Goal: Task Accomplishment & Management: Complete application form

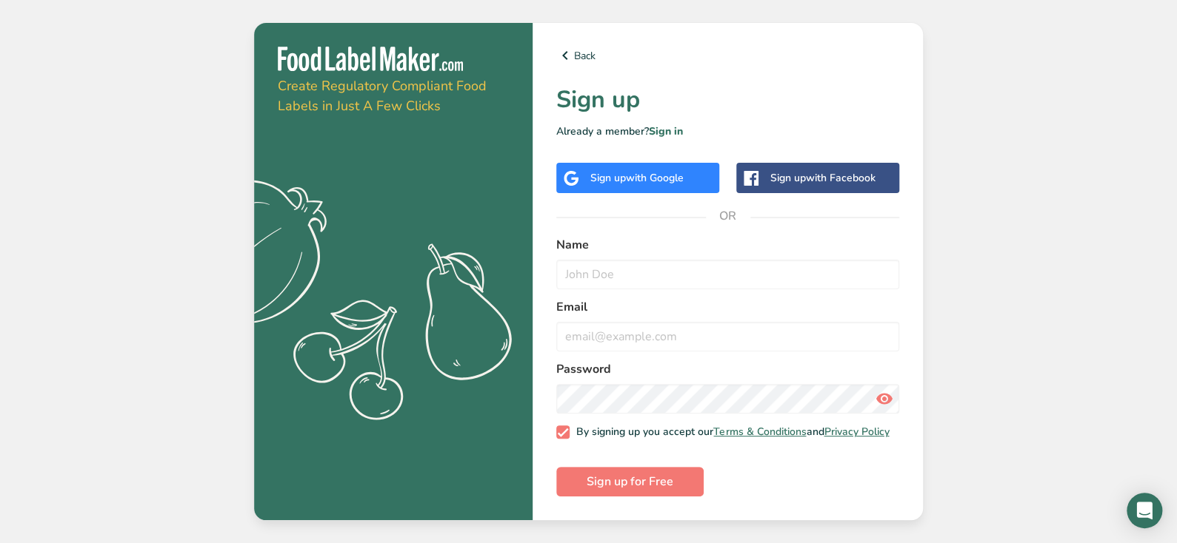
click at [633, 173] on span "with Google" at bounding box center [655, 178] width 58 height 14
